Goal: Find specific page/section: Find specific page/section

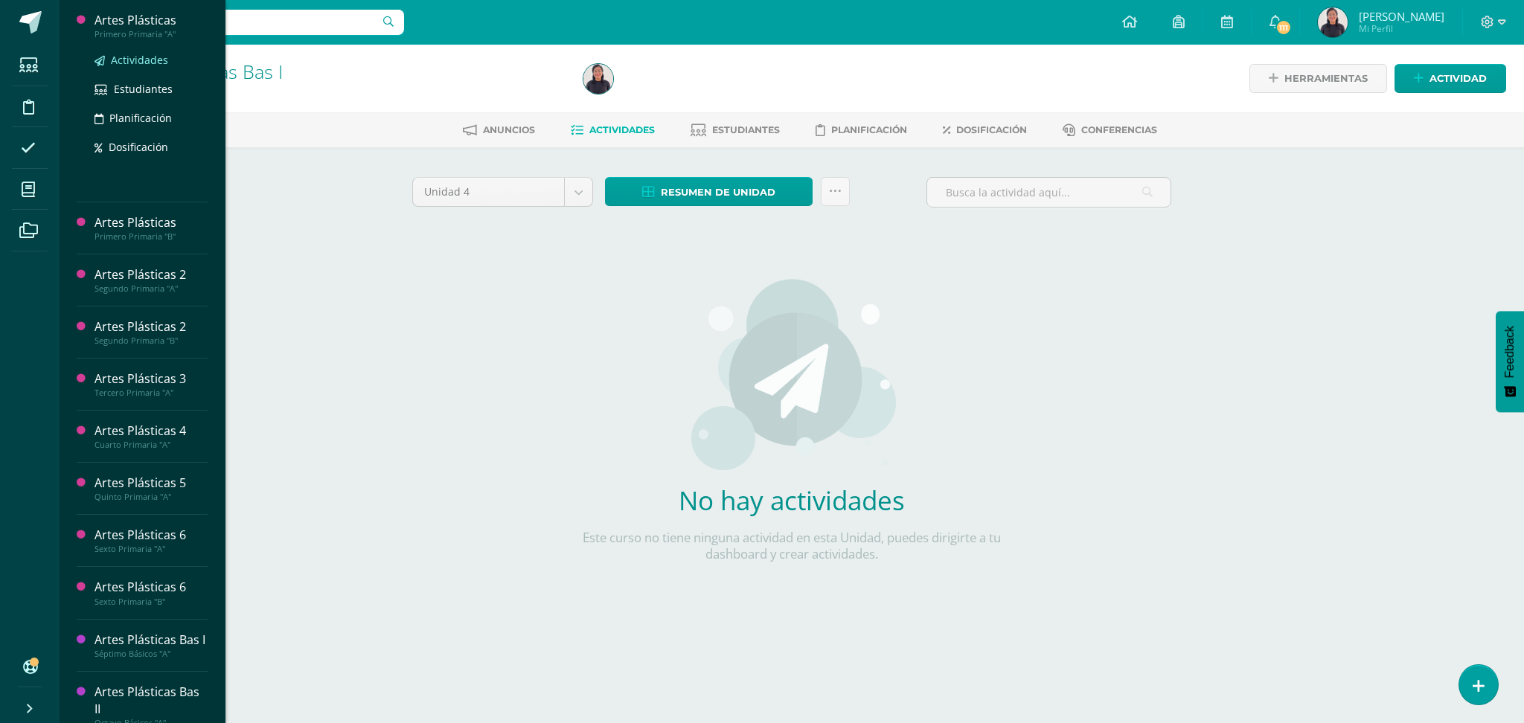
click at [120, 55] on span "Actividades" at bounding box center [139, 60] width 57 height 14
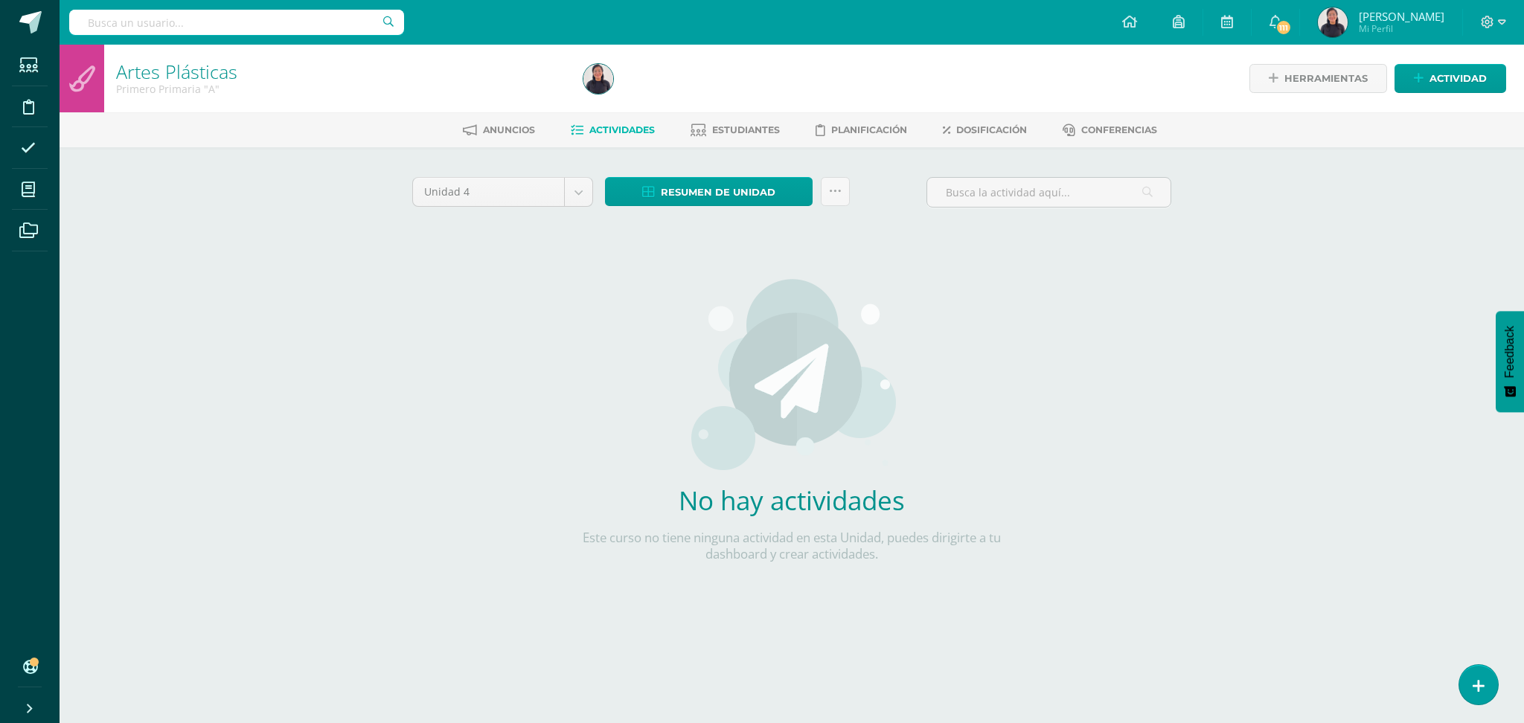
click at [246, 332] on div "Artes Plásticas Primero Primaria "A" Herramientas Detalle de asistencias Activi…" at bounding box center [792, 342] width 1464 height 595
